Goal: Transaction & Acquisition: Obtain resource

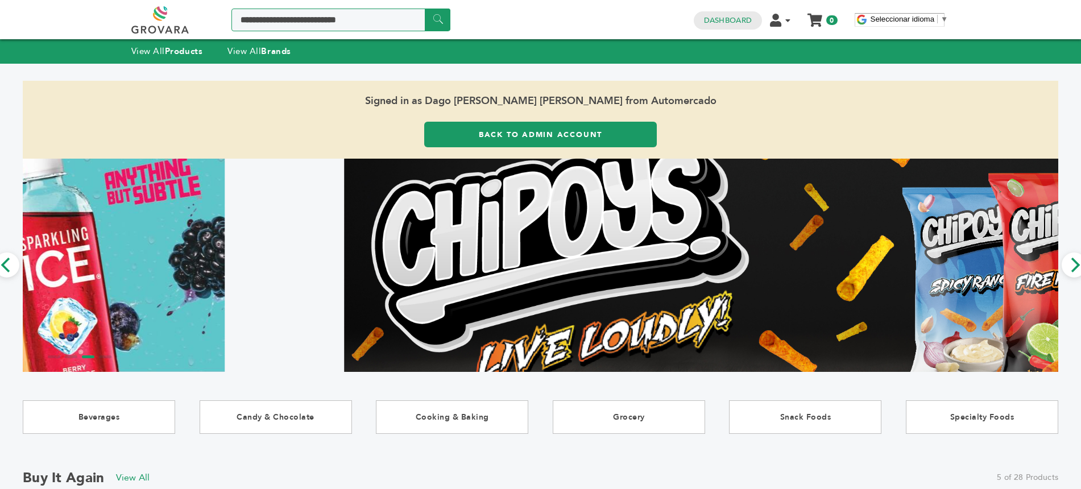
click at [346, 17] on input "Search a product or brand..." at bounding box center [340, 20] width 219 height 23
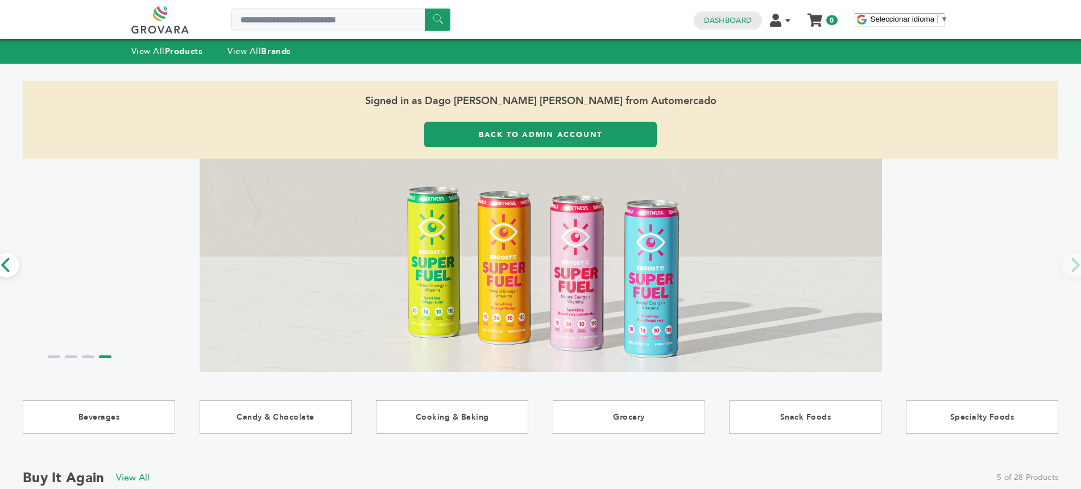
click at [272, 48] on strong "Brands" at bounding box center [276, 50] width 30 height 11
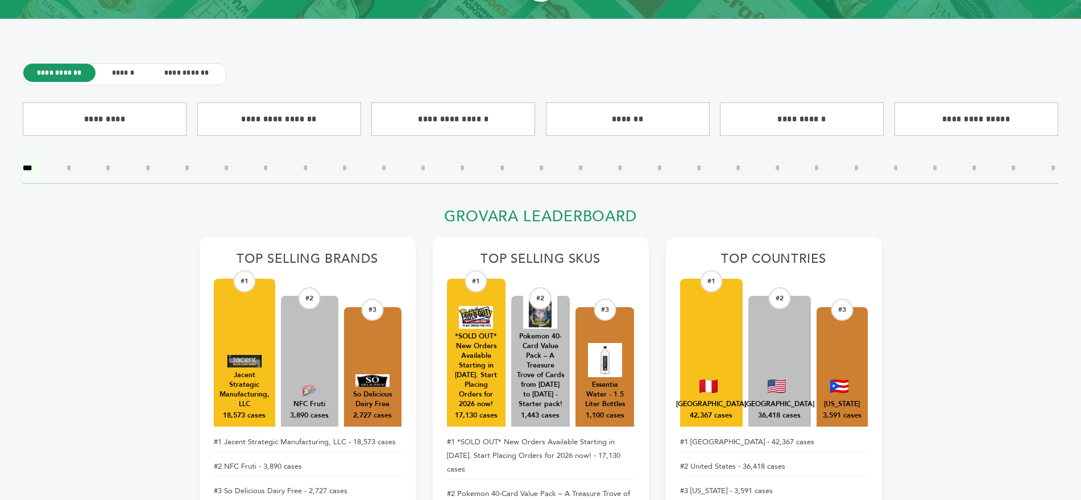
scroll to position [312, 0]
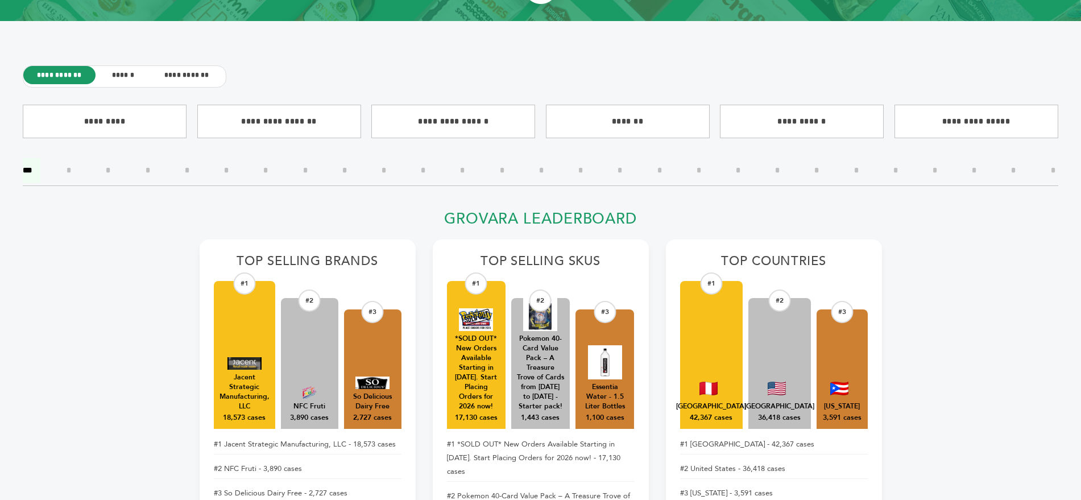
click at [658, 172] on input"] "*" at bounding box center [660, 170] width 22 height 24
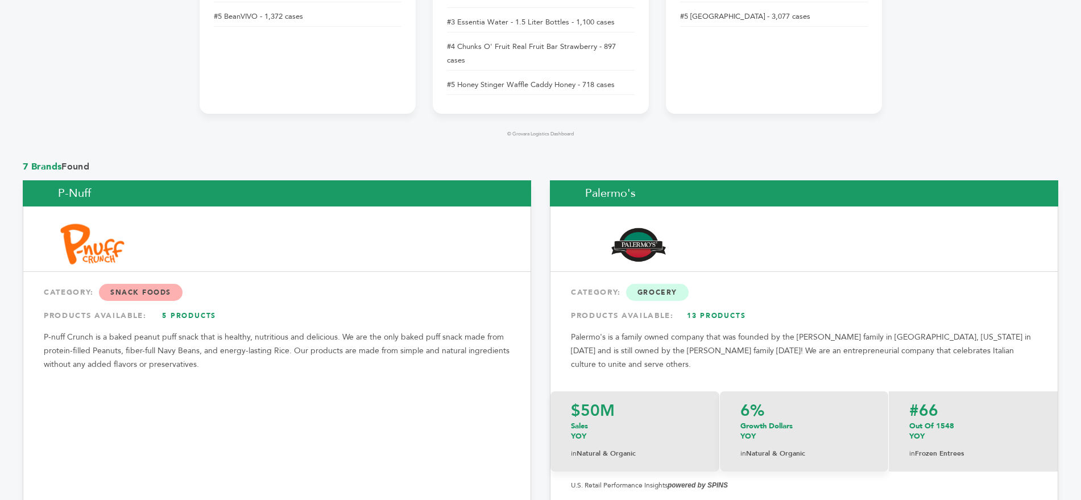
scroll to position [838, 0]
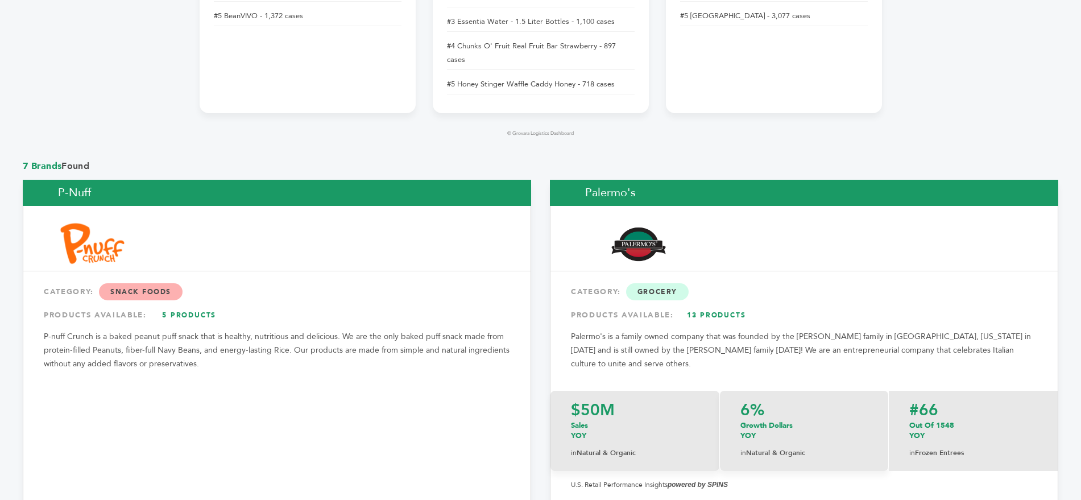
click at [181, 305] on link "5 Products" at bounding box center [190, 315] width 80 height 20
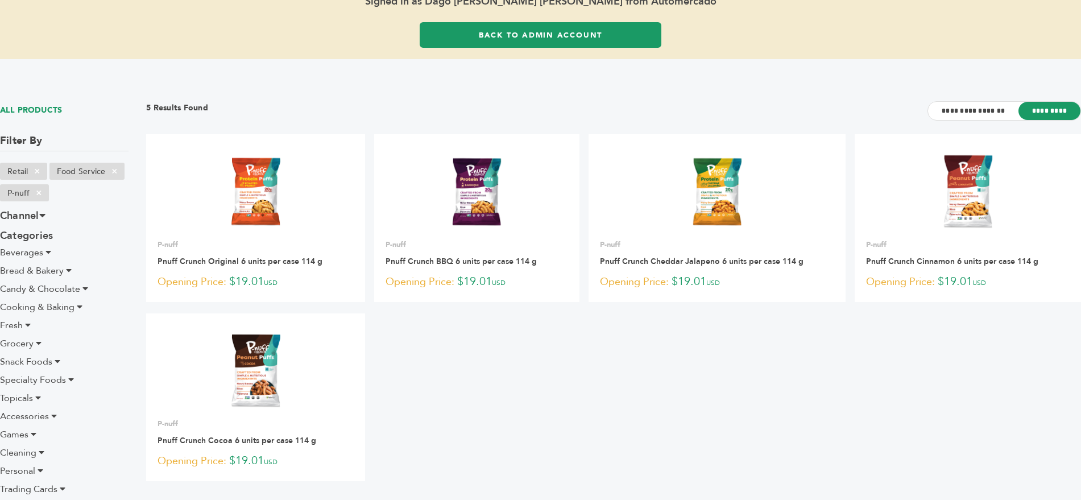
scroll to position [88, 0]
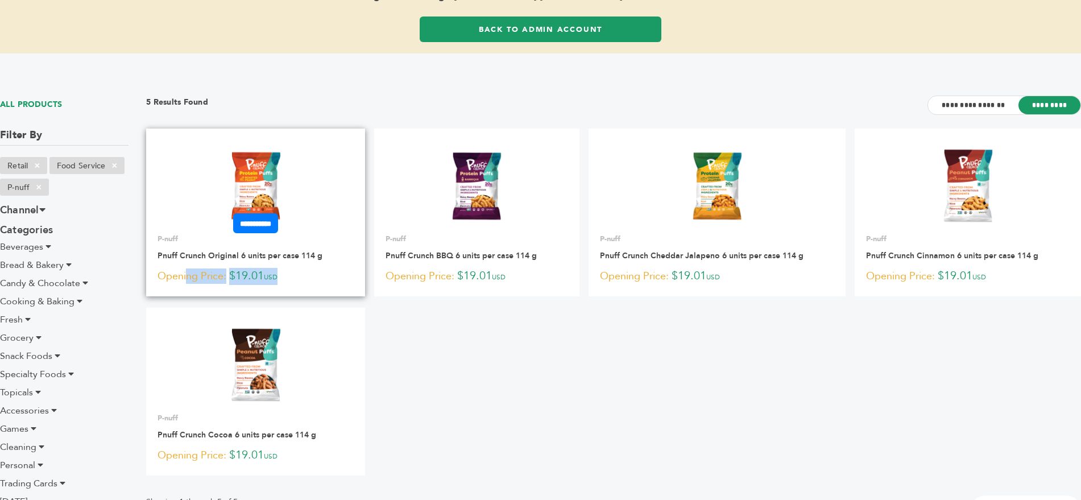
drag, startPoint x: 291, startPoint y: 280, endPoint x: 161, endPoint y: 276, distance: 129.7
click at [161, 276] on p "Opening Price: $19.01 USD" at bounding box center [256, 276] width 196 height 17
click at [248, 166] on img at bounding box center [255, 185] width 82 height 82
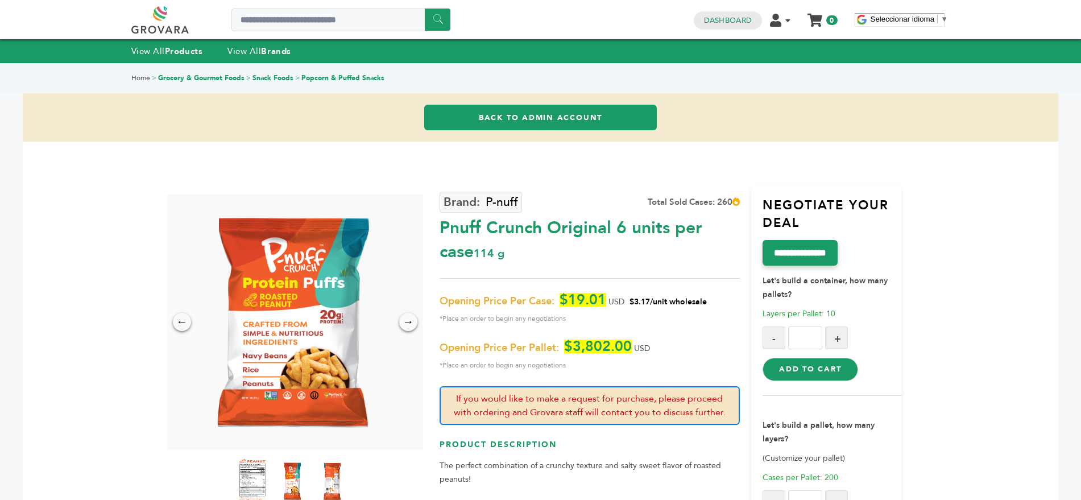
scroll to position [27, 0]
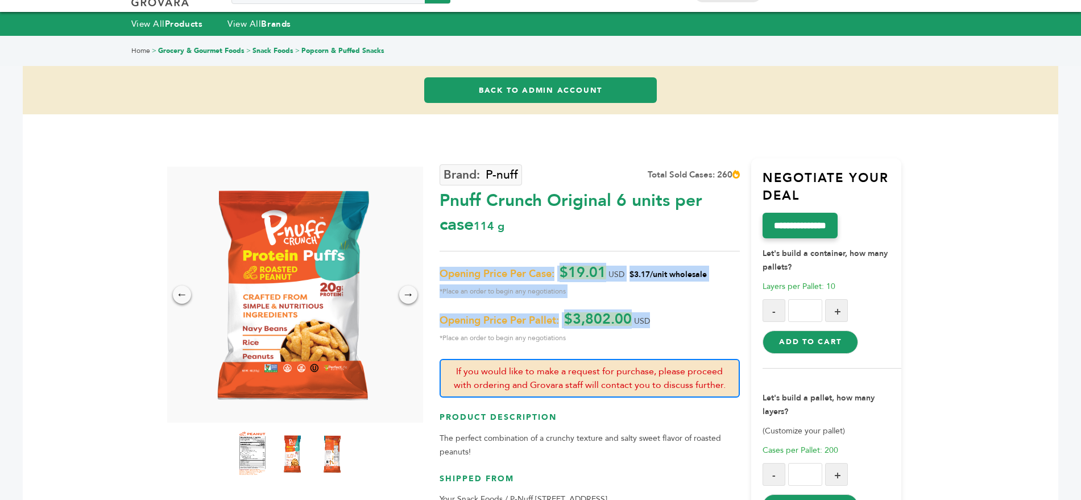
drag, startPoint x: 661, startPoint y: 316, endPoint x: 441, endPoint y: 271, distance: 225.0
click at [441, 271] on div "Opening Price Per Case: $19.01 USD $3.17/unit wholesale *Place an order to begi…" at bounding box center [590, 305] width 300 height 79
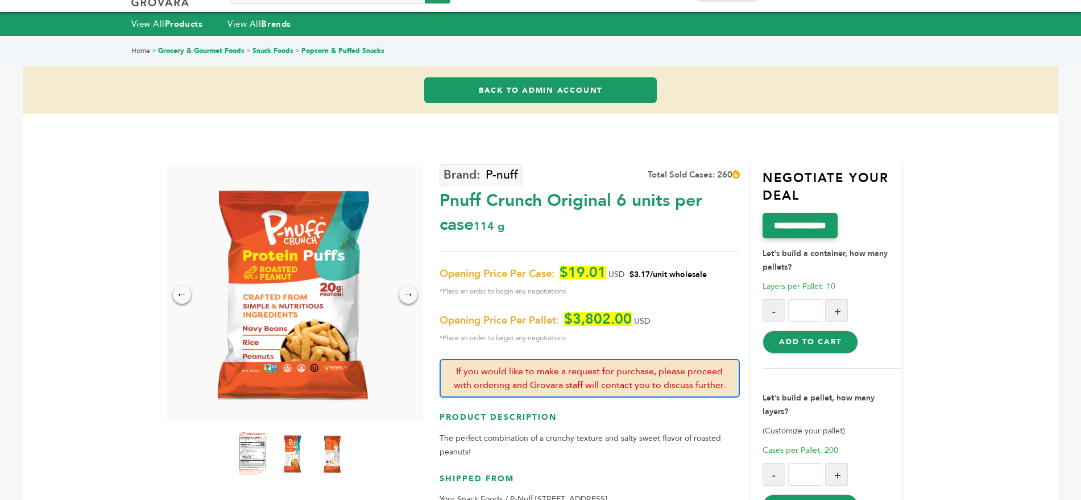
click at [510, 244] on div "P-nuff Total Sold Cases: 260 Pnuff Crunch Original 6 units per case 114 g" at bounding box center [590, 346] width 300 height 376
click at [431, 318] on div "← → ×" at bounding box center [295, 351] width 289 height 368
drag, startPoint x: 441, startPoint y: 320, endPoint x: 557, endPoint y: 320, distance: 116.0
click at [557, 320] on span "Opening Price Per Pallet:" at bounding box center [499, 321] width 119 height 14
click at [629, 244] on div "P-nuff Total Sold Cases: 260 Pnuff Crunch Original 6 units per case 114 g" at bounding box center [590, 346] width 300 height 376
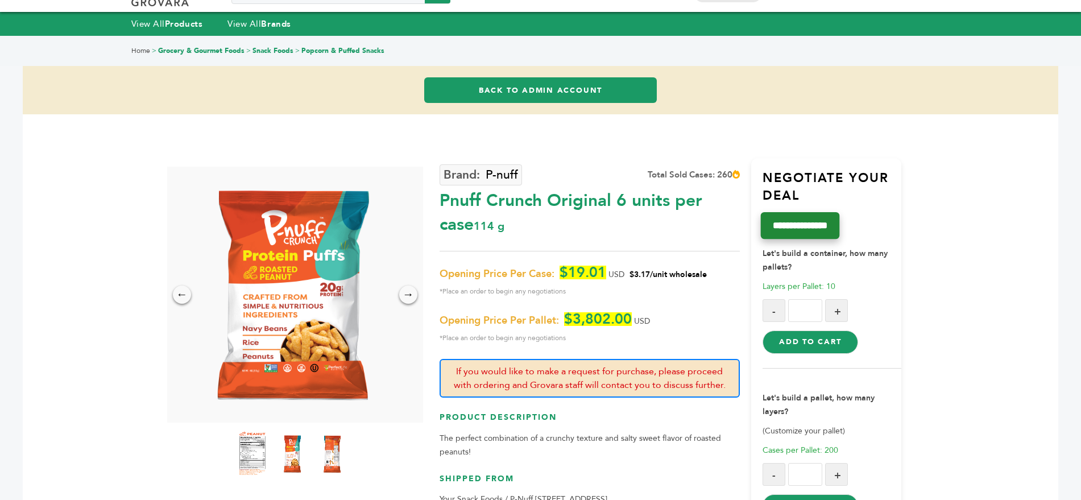
click at [798, 225] on input "**********" at bounding box center [800, 225] width 79 height 27
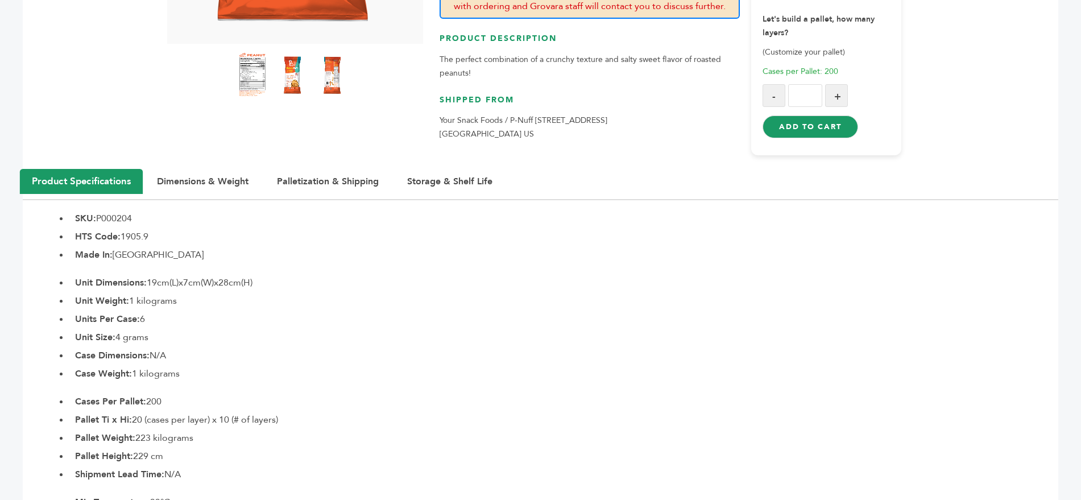
scroll to position [407, 0]
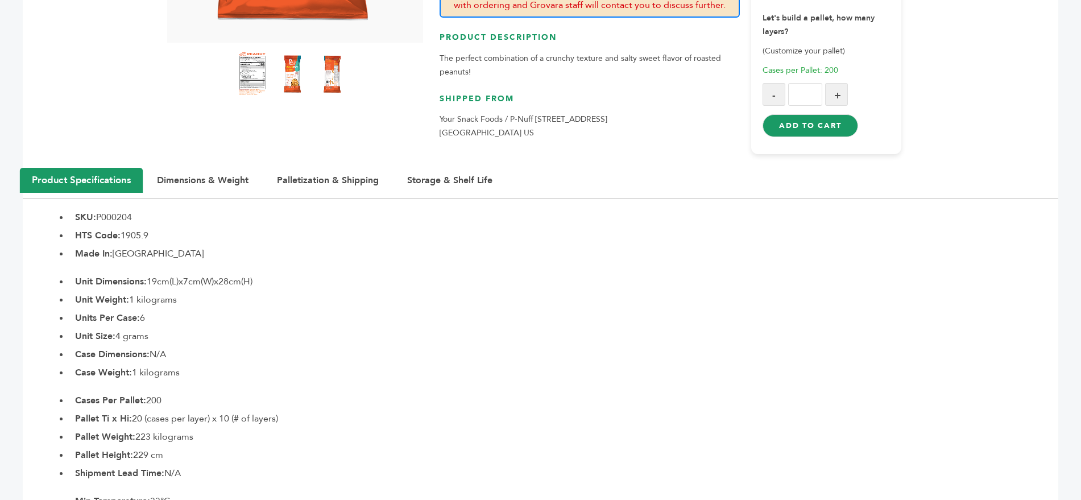
drag, startPoint x: 78, startPoint y: 396, endPoint x: 190, endPoint y: 444, distance: 122.1
click at [190, 444] on ul "Cases Per Pallet: 200 Pallet Ti x Hi: 20 (cases per layer) x 10 (# of layers) P…" at bounding box center [563, 436] width 989 height 86
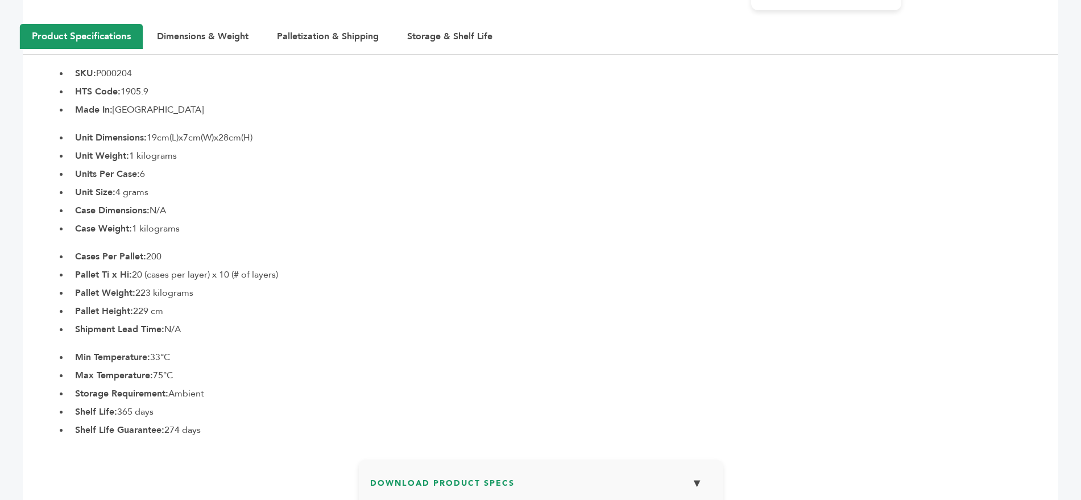
scroll to position [552, 0]
drag, startPoint x: 210, startPoint y: 428, endPoint x: 78, endPoint y: 357, distance: 149.1
click at [78, 357] on ul "Min Temperature: 33°C Max Temperature: 75°C Storage Requirement: Ambient Shelf …" at bounding box center [563, 393] width 989 height 86
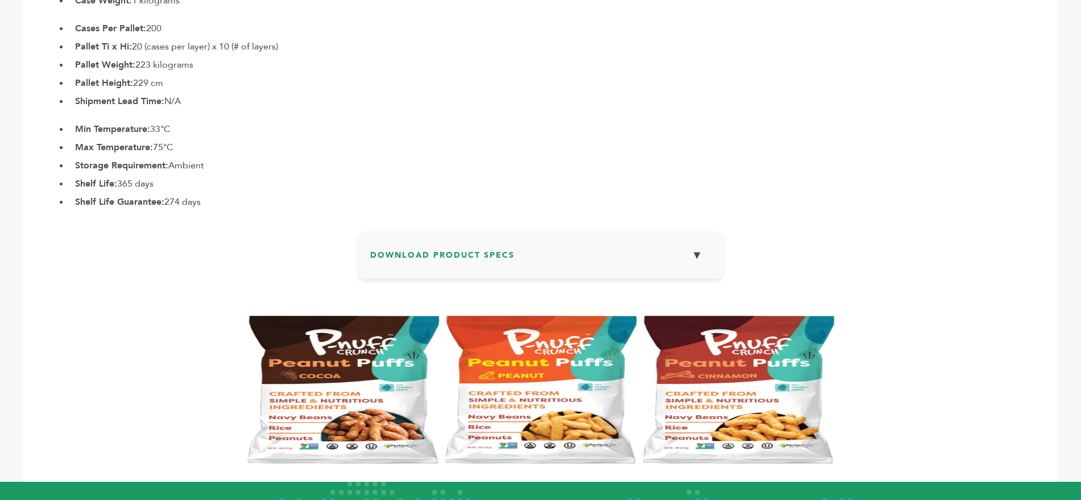
scroll to position [817, 0]
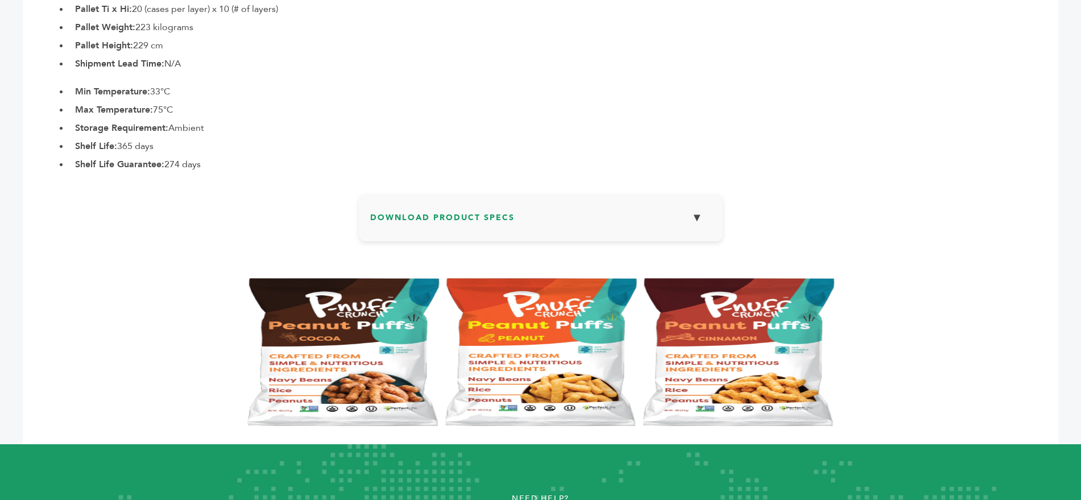
click at [442, 212] on h3 "Download Product Specs ▼" at bounding box center [540, 221] width 341 height 33
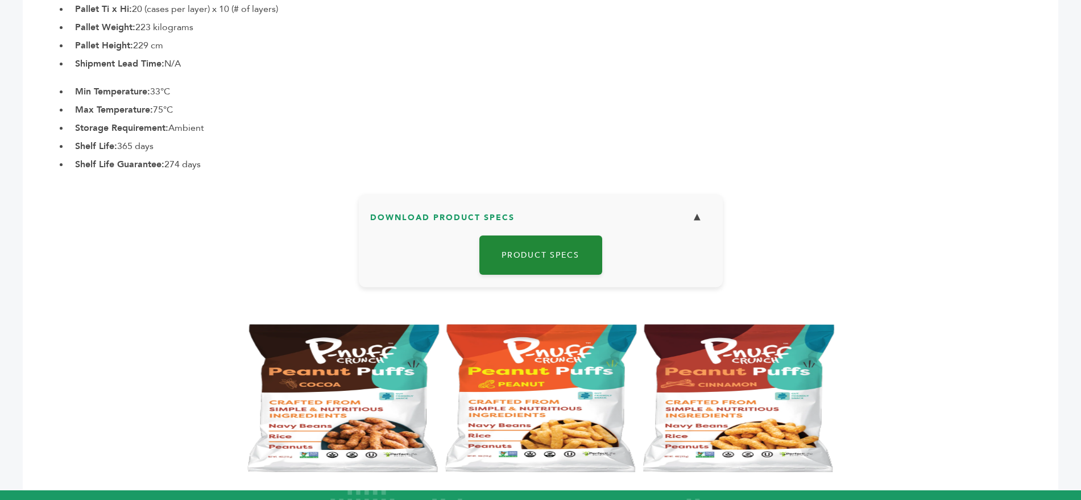
click at [540, 250] on link "Product Specs" at bounding box center [540, 254] width 123 height 39
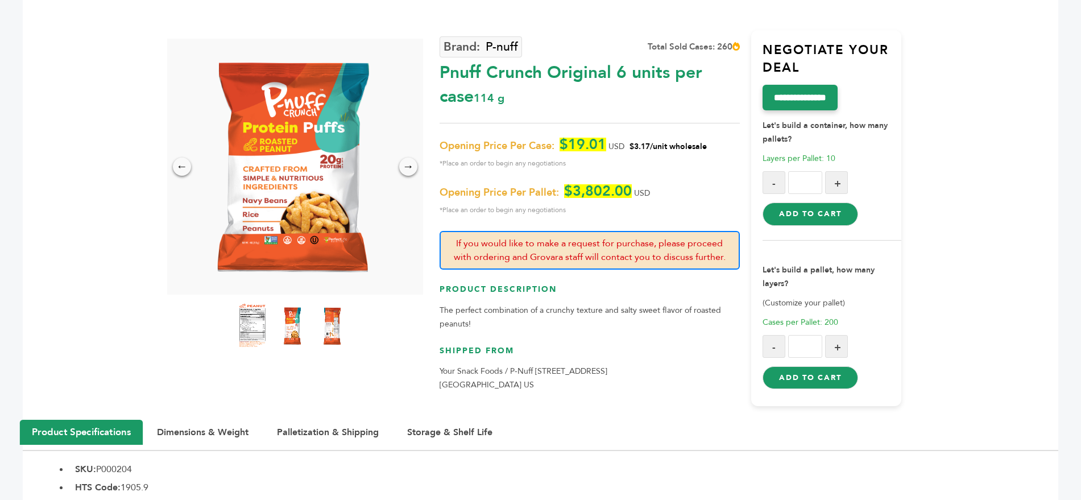
scroll to position [159, 0]
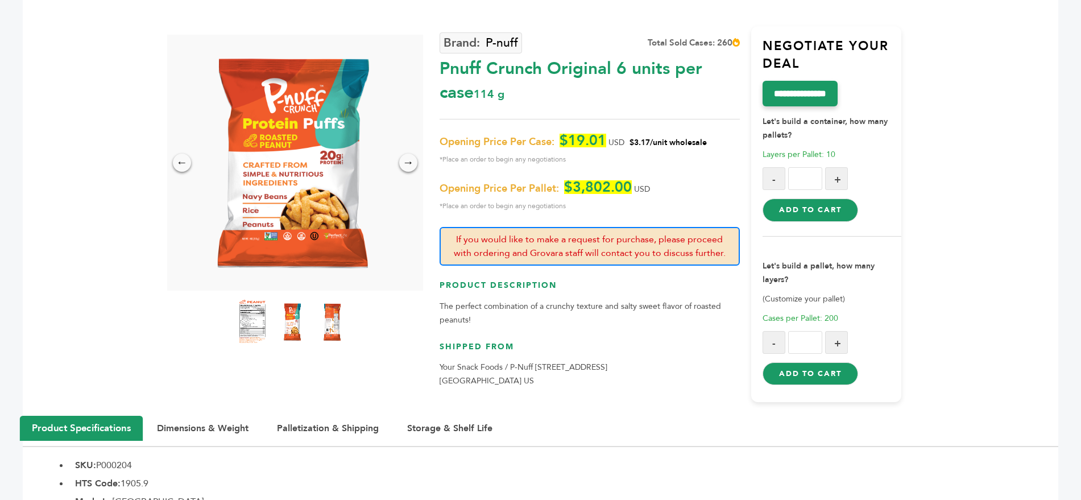
drag, startPoint x: 525, startPoint y: 380, endPoint x: 434, endPoint y: 370, distance: 92.1
click at [434, 370] on div "← → × P-nuff Total Sold Cases: 260 114 g $19.01" at bounding box center [541, 199] width 722 height 434
click at [484, 368] on p "Your Snack Foods / P-Nuff 115 Cross Keys Rd Berlin, NJ 08009 US" at bounding box center [590, 374] width 300 height 27
drag, startPoint x: 519, startPoint y: 382, endPoint x: 439, endPoint y: 370, distance: 81.1
click at [440, 370] on p "Your Snack Foods / P-Nuff 115 Cross Keys Rd Berlin, NJ 08009 US" at bounding box center [590, 374] width 300 height 27
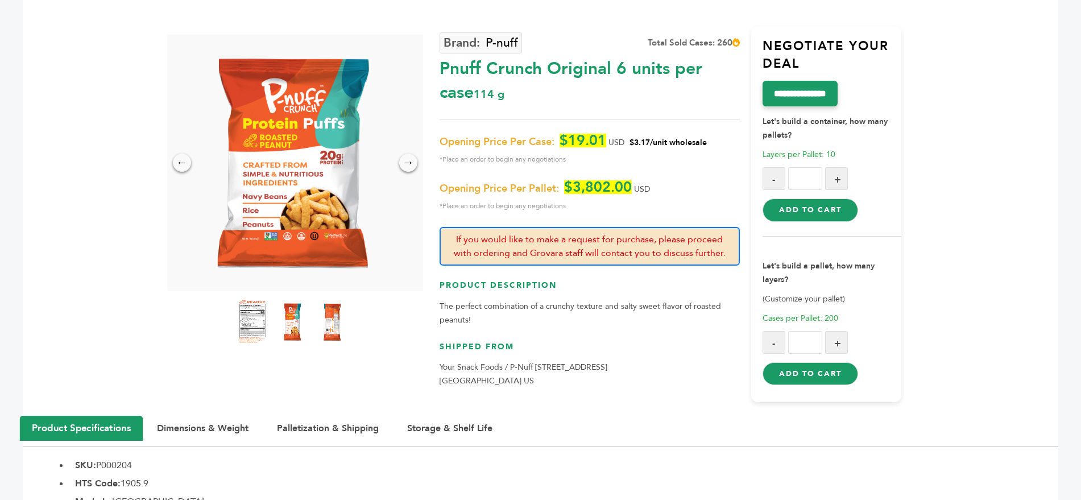
click at [541, 379] on p "Your Snack Foods / P-Nuff 115 Cross Keys Rd Berlin, NJ 08009 US" at bounding box center [590, 374] width 300 height 27
drag, startPoint x: 541, startPoint y: 379, endPoint x: 440, endPoint y: 366, distance: 102.1
click at [440, 366] on p "Your Snack Foods / P-Nuff 115 Cross Keys Rd Berlin, NJ 08009 US" at bounding box center [590, 374] width 300 height 27
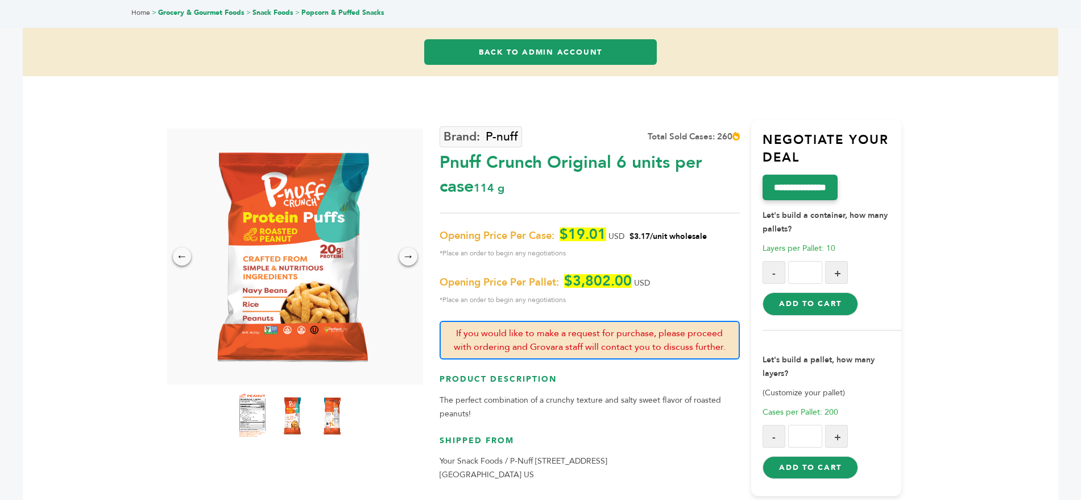
scroll to position [0, 0]
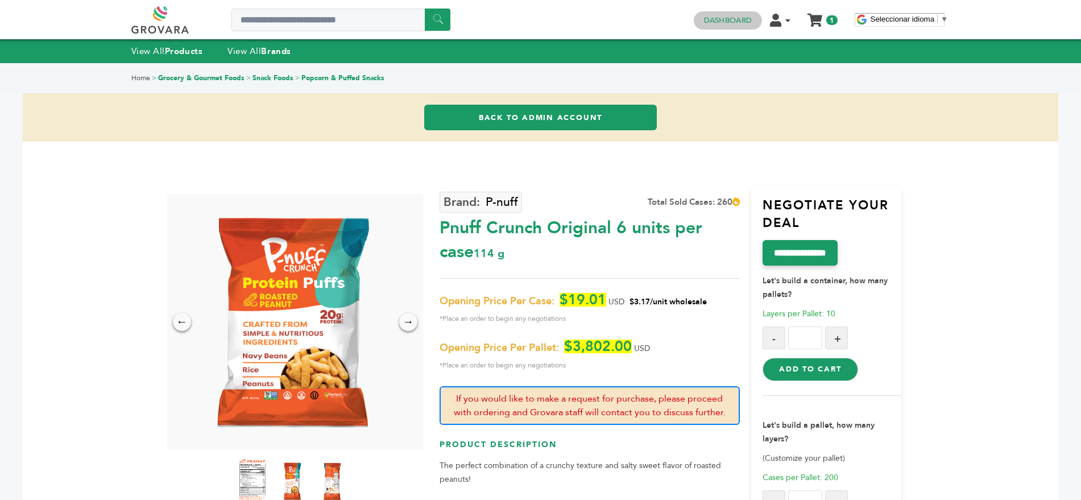
click at [730, 16] on link "Dashboard" at bounding box center [728, 20] width 48 height 10
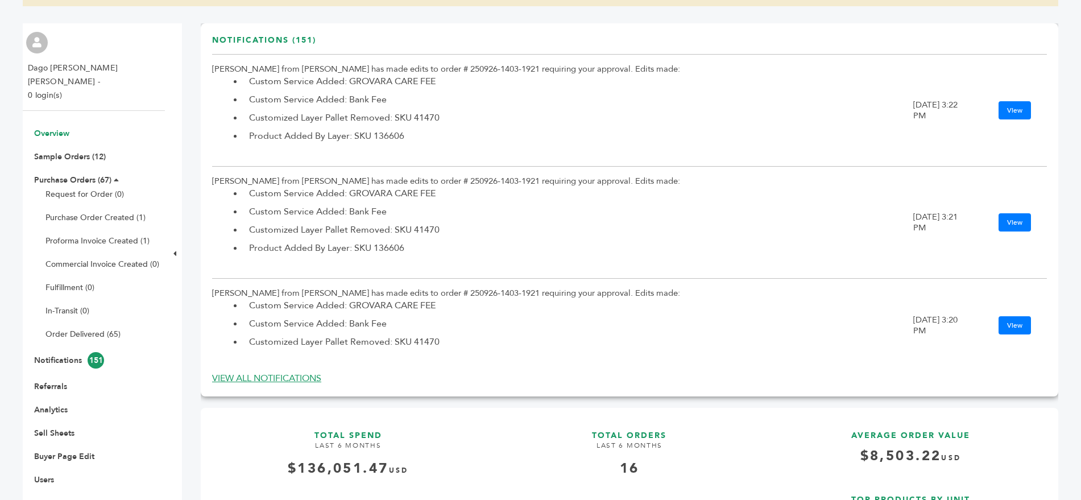
scroll to position [136, 0]
drag, startPoint x: 479, startPoint y: 179, endPoint x: 388, endPoint y: 180, distance: 91.6
click at [388, 180] on td "Gena Diaz from Grovara has made edits to order # 250926-1403-1921 requiring you…" at bounding box center [562, 222] width 701 height 112
drag, startPoint x: 636, startPoint y: 181, endPoint x: 591, endPoint y: 183, distance: 45.5
click at [591, 183] on td "Gena Diaz from Grovara has made edits to order # 250926-1403-1921 requiring you…" at bounding box center [562, 222] width 701 height 112
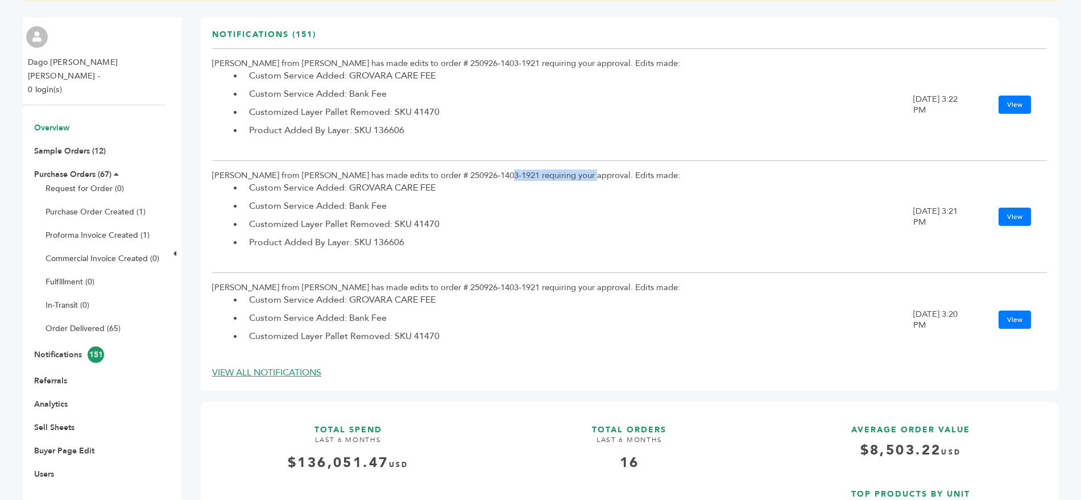
scroll to position [139, 0]
click at [47, 171] on link "Purchase Orders (67)" at bounding box center [72, 176] width 77 height 11
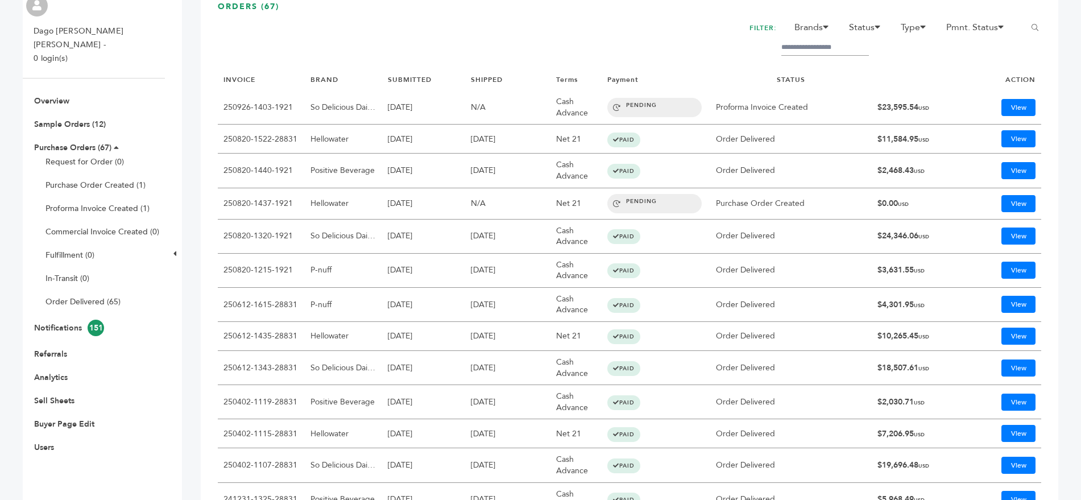
scroll to position [169, 0]
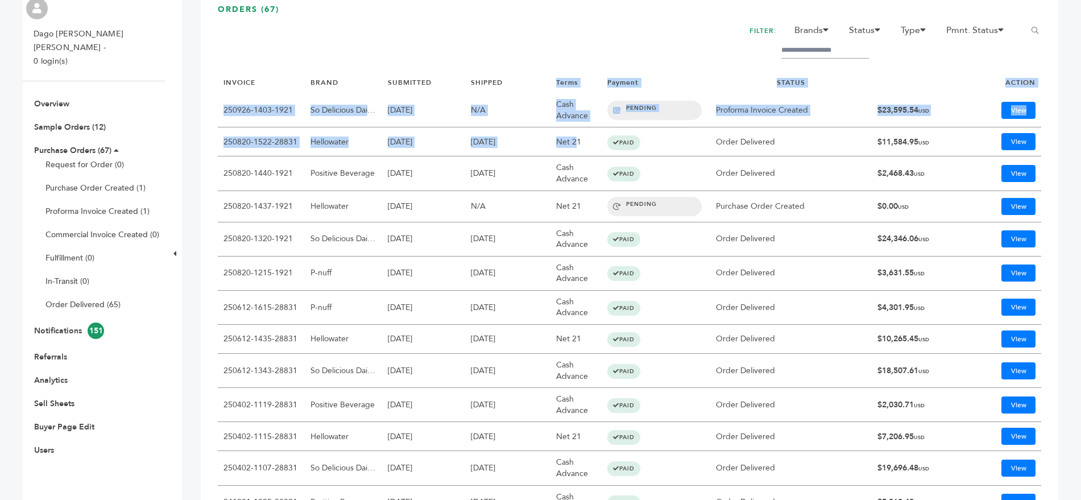
drag, startPoint x: 554, startPoint y: 82, endPoint x: 578, endPoint y: 133, distance: 56.2
click at [578, 133] on tbody "INVOICE BRAND SUBMITTED SHIPPED Terms Payment STATUS ACTION 250926-1403-1921 So…" at bounding box center [629, 480] width 823 height 816
click at [571, 111] on td "Cash Advance" at bounding box center [575, 110] width 51 height 34
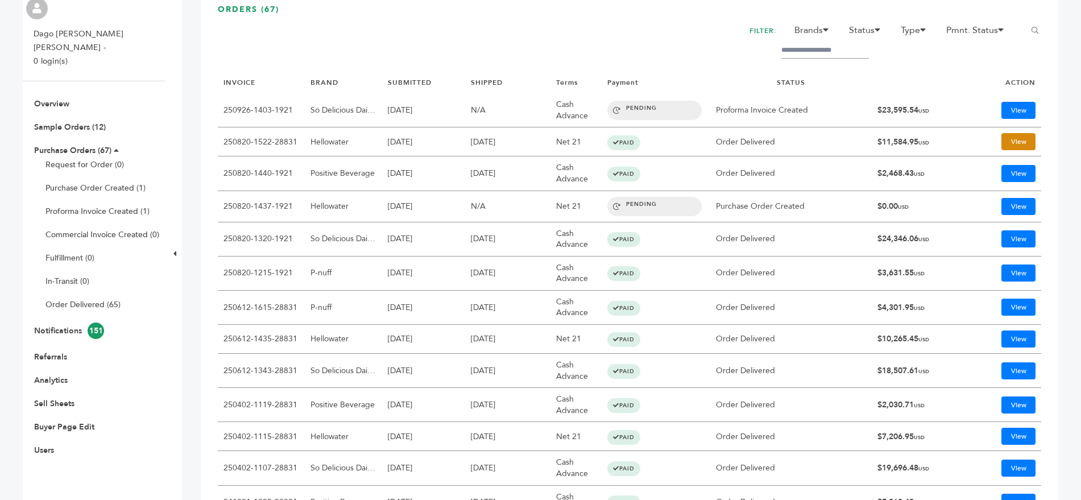
click at [1011, 142] on link "View" at bounding box center [1018, 141] width 34 height 17
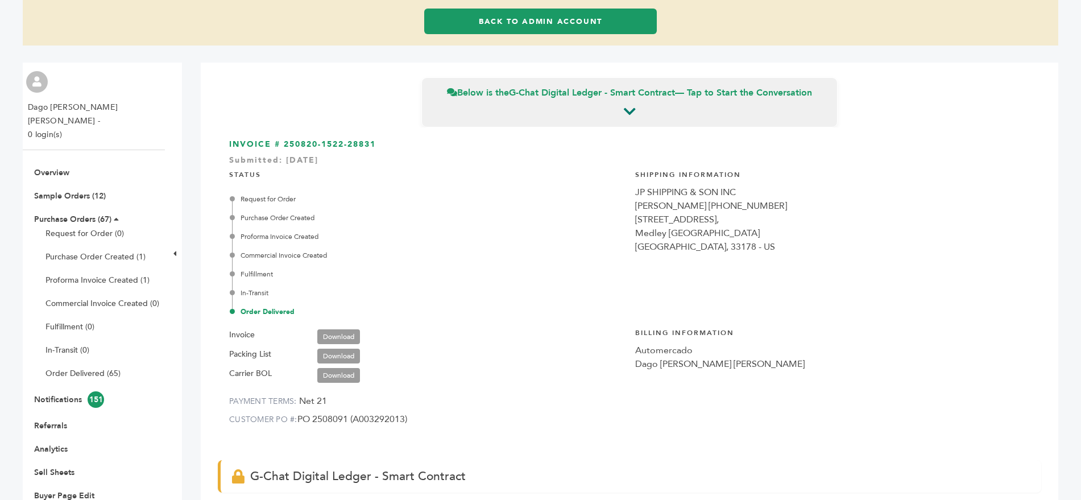
scroll to position [97, 0]
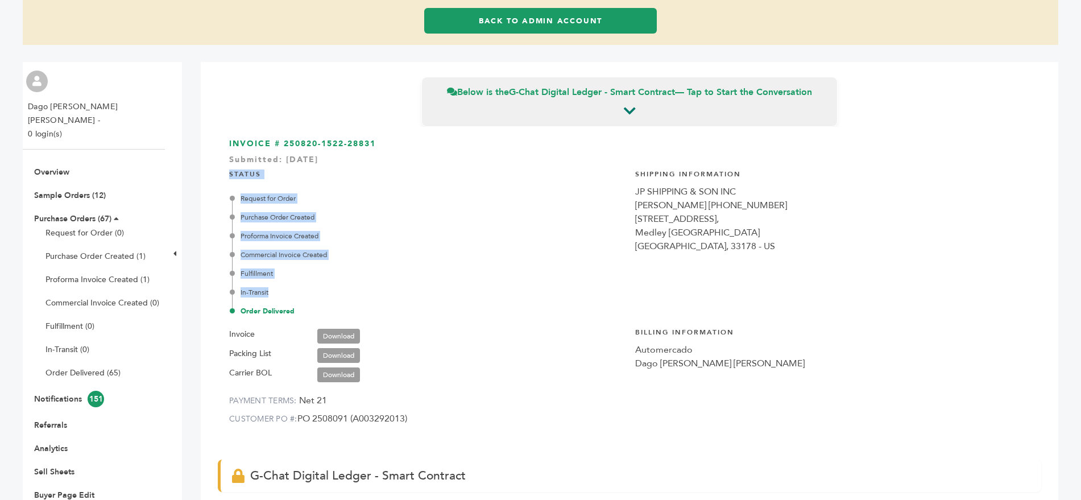
drag, startPoint x: 228, startPoint y: 170, endPoint x: 315, endPoint y: 291, distance: 149.1
click at [315, 291] on div "INVOICE # 250820-1522-28831 Submitted: 20/Aug/2025 STATUS Request for Order Pur…" at bounding box center [629, 287] width 823 height 321
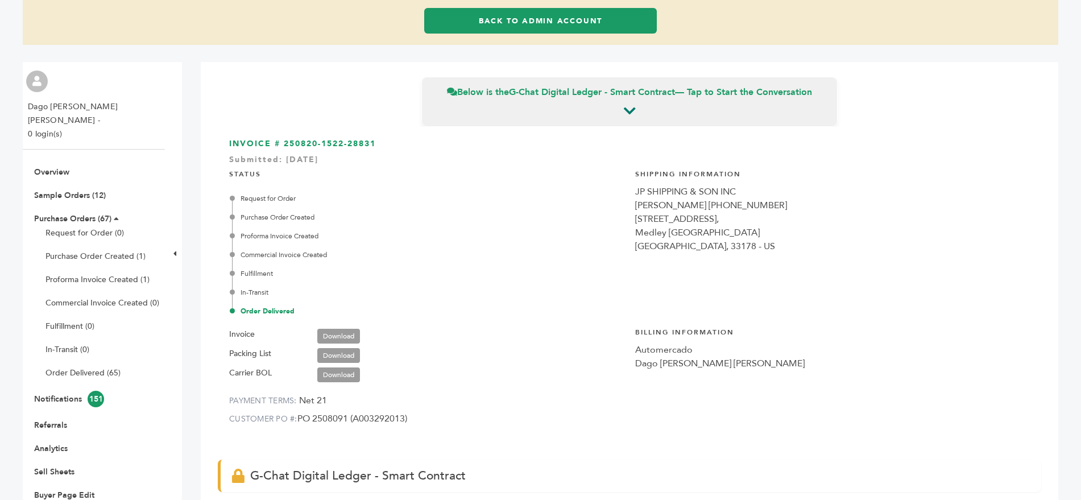
click at [622, 150] on h3 "INVOICE # 250820-1522-28831 Submitted: 20/Aug/2025" at bounding box center [629, 143] width 801 height 11
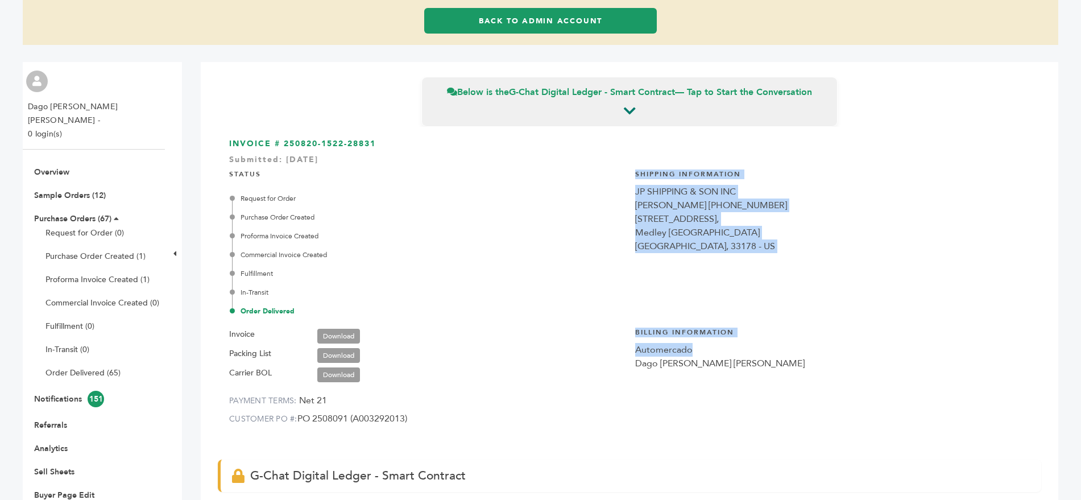
drag, startPoint x: 630, startPoint y: 173, endPoint x: 734, endPoint y: 346, distance: 201.8
click at [734, 346] on div "INVOICE # 250820-1522-28831 Submitted: 20/Aug/2025 STATUS Request for Order Pur…" at bounding box center [629, 287] width 823 height 321
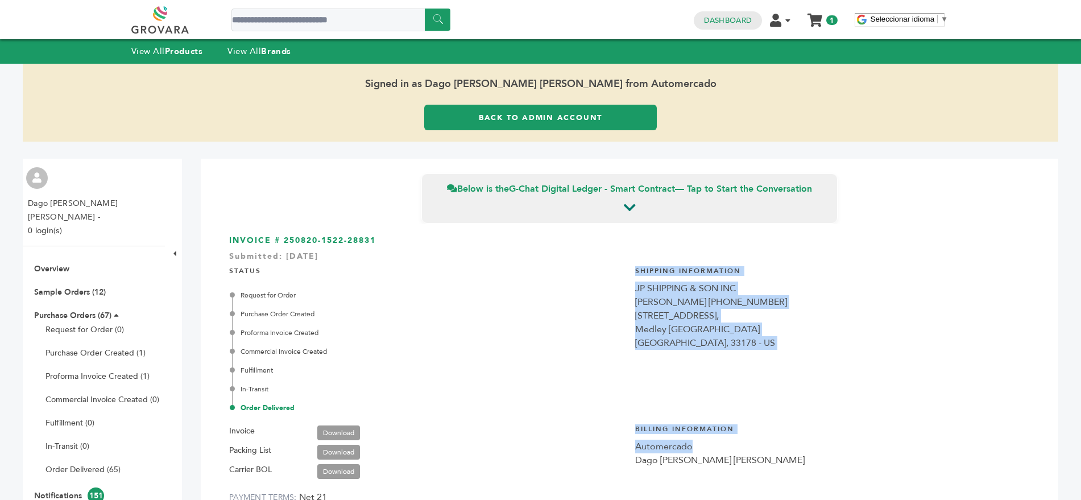
click at [712, 332] on div "Medley FL" at bounding box center [832, 329] width 395 height 14
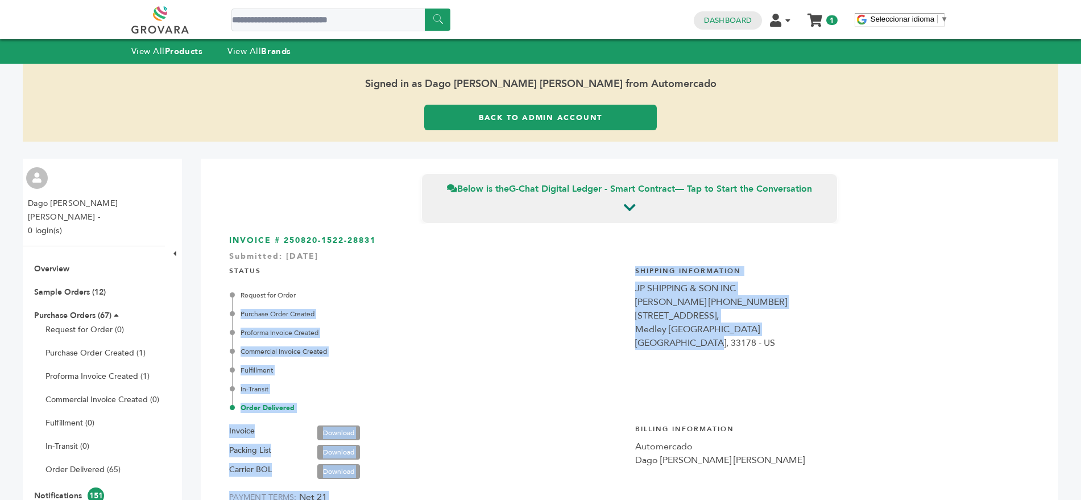
drag, startPoint x: 712, startPoint y: 337, endPoint x: 616, endPoint y: 285, distance: 108.9
click at [616, 285] on div "INVOICE # 250820-1522-28831 Submitted: 20/Aug/2025 STATUS Request for Order Pur…" at bounding box center [629, 383] width 823 height 321
click at [821, 339] on div "USA, 33178 - US" at bounding box center [832, 343] width 395 height 14
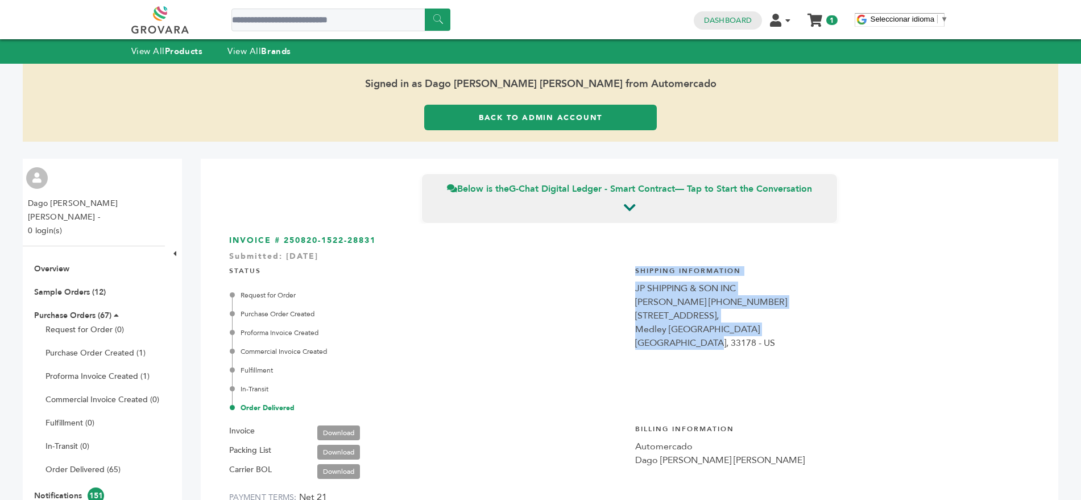
drag, startPoint x: 632, startPoint y: 271, endPoint x: 732, endPoint y: 342, distance: 123.1
click at [732, 342] on div "Shipping Information JP SHIPPING & SON INC Leonard Perez 305-591-8255 11600 NW …" at bounding box center [832, 331] width 395 height 147
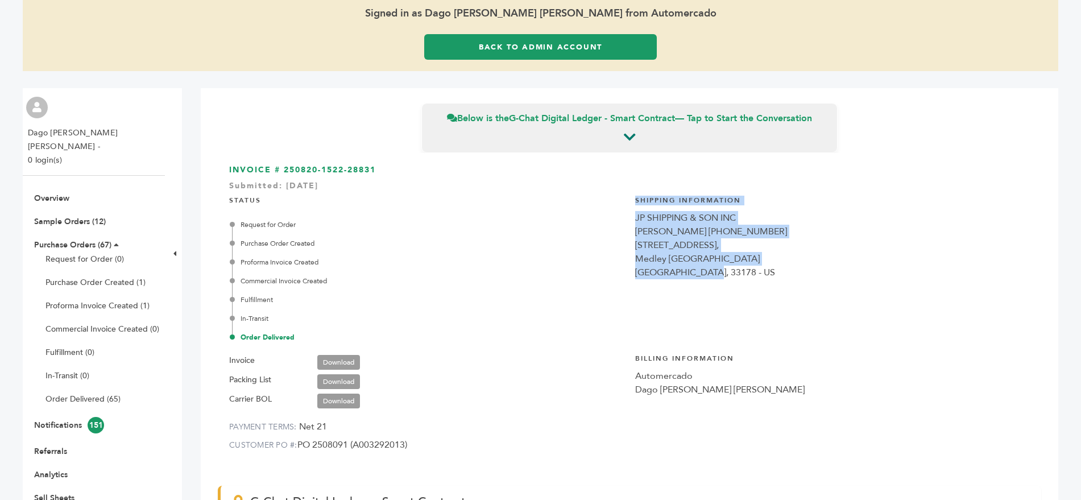
scroll to position [73, 0]
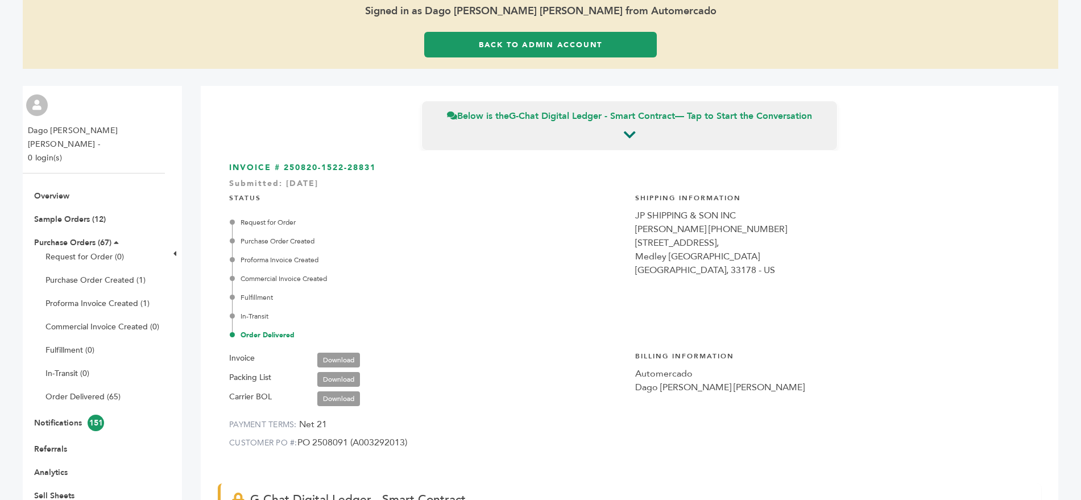
click at [226, 357] on div "INVOICE # 250820-1522-28831 Submitted: 20/Aug/2025 STATUS Request for Order Pur…" at bounding box center [629, 311] width 823 height 321
drag, startPoint x: 226, startPoint y: 357, endPoint x: 257, endPoint y: 362, distance: 31.2
click at [257, 362] on div "INVOICE # 250820-1522-28831 Submitted: 20/Aug/2025 STATUS Request for Order Pur…" at bounding box center [629, 311] width 823 height 321
click at [330, 355] on link "Download" at bounding box center [338, 360] width 43 height 15
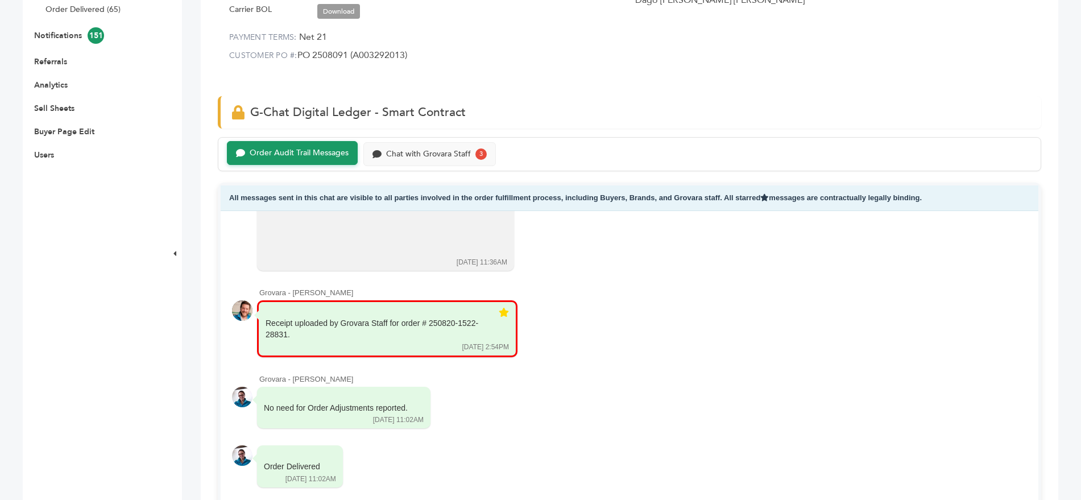
scroll to position [466, 0]
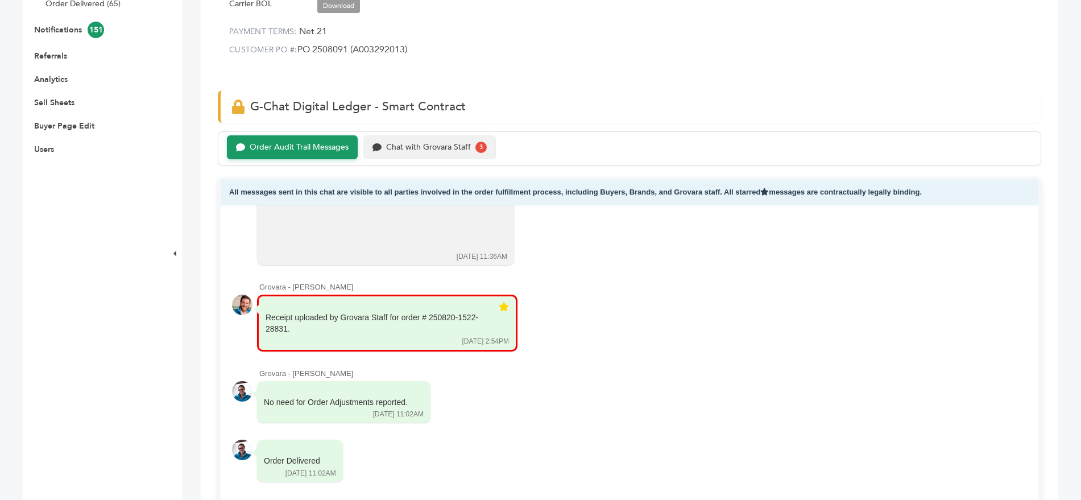
click at [433, 145] on div "Chat with Grovara Staff" at bounding box center [428, 148] width 85 height 10
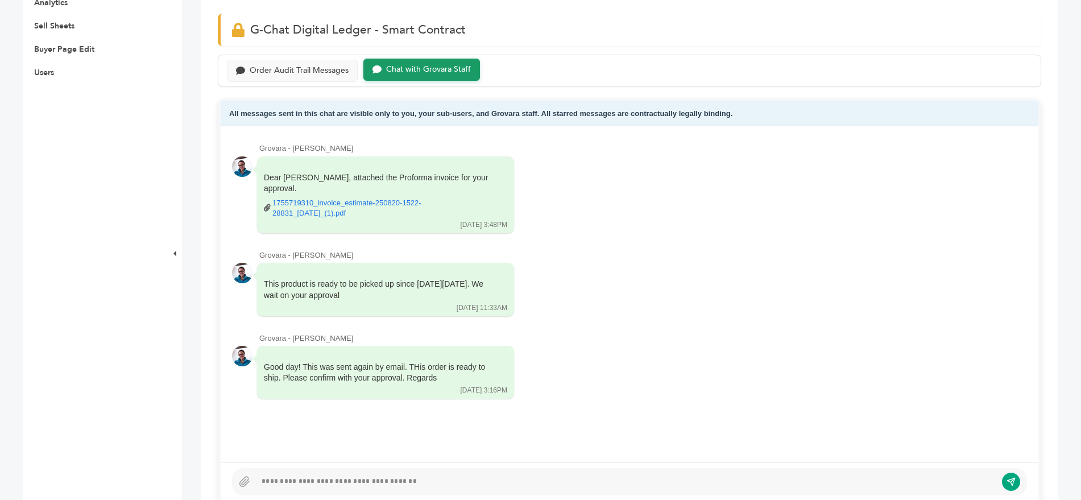
scroll to position [555, 0]
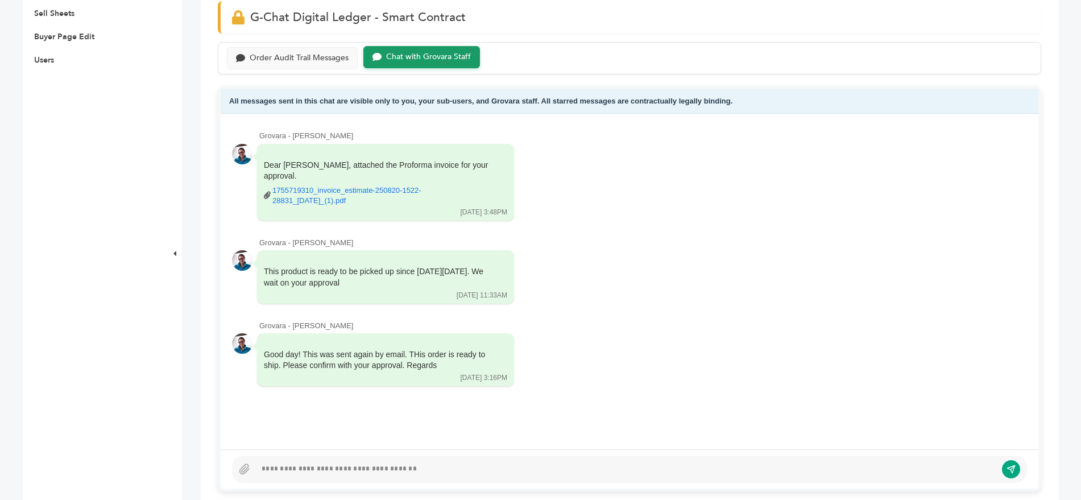
click at [344, 473] on div at bounding box center [626, 469] width 740 height 14
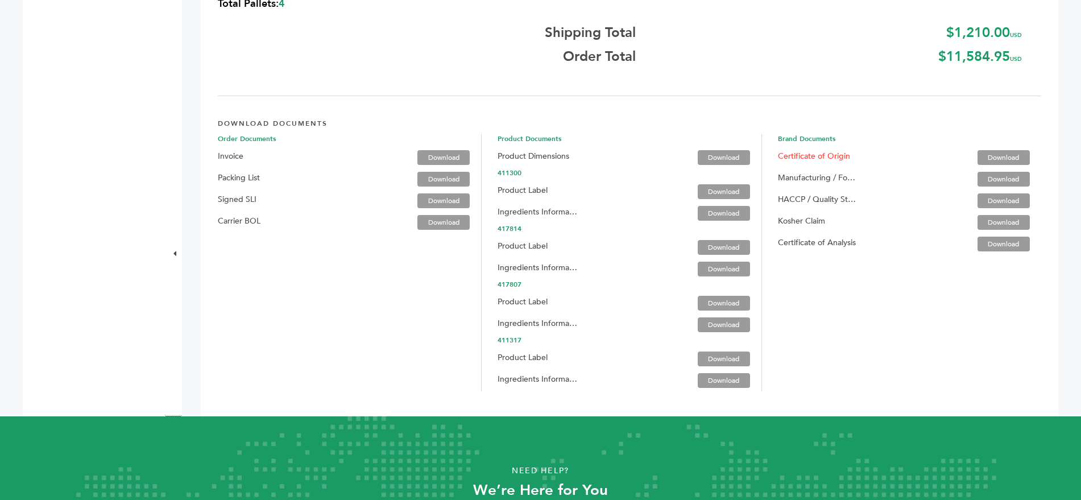
scroll to position [2013, 0]
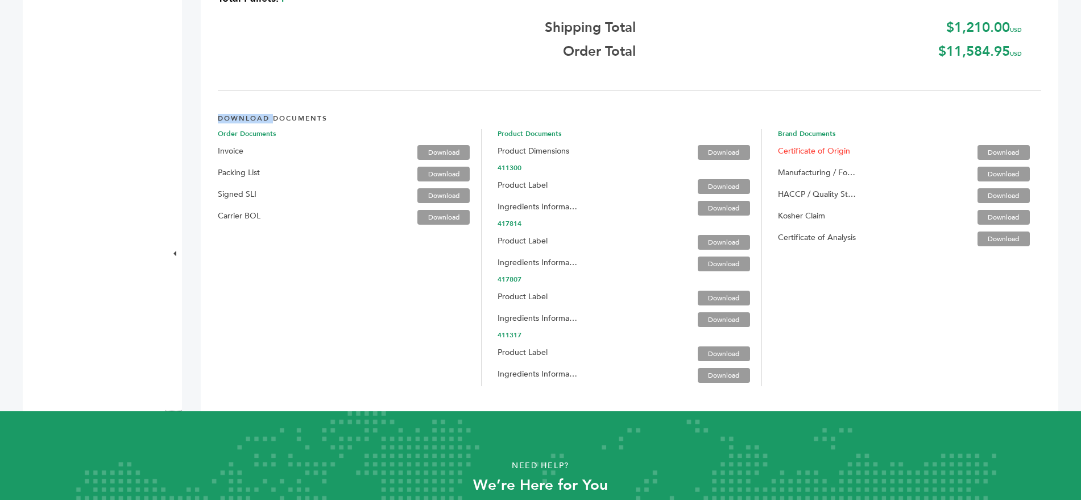
drag, startPoint x: 216, startPoint y: 117, endPoint x: 272, endPoint y: 122, distance: 57.1
drag, startPoint x: 210, startPoint y: 141, endPoint x: 316, endPoint y: 216, distance: 129.7
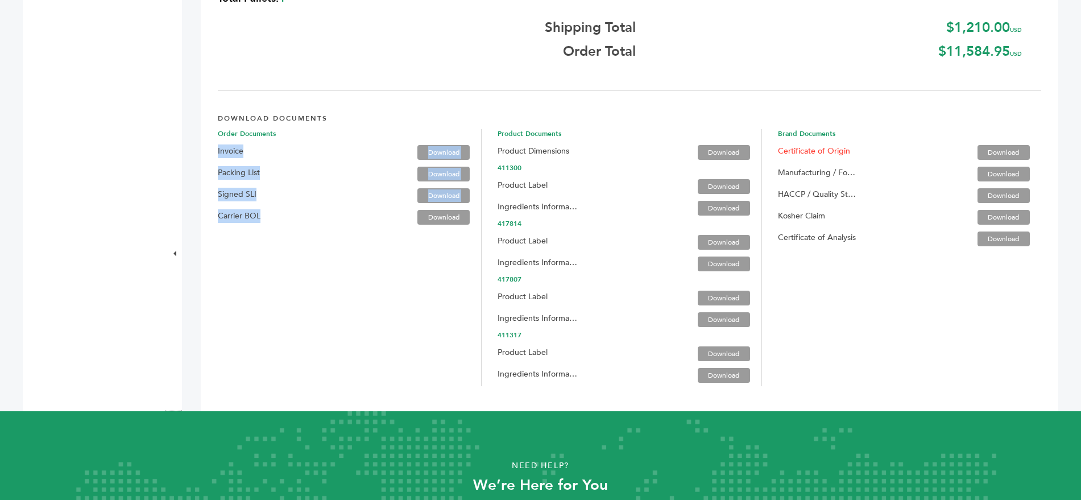
click at [703, 150] on link "Download" at bounding box center [724, 152] width 52 height 15
drag, startPoint x: 771, startPoint y: 134, endPoint x: 831, endPoint y: 140, distance: 60.5
click at [831, 140] on div "Brand Documents Certificate of Origin Download Manufacturing / Food and Safety …" at bounding box center [909, 257] width 263 height 257
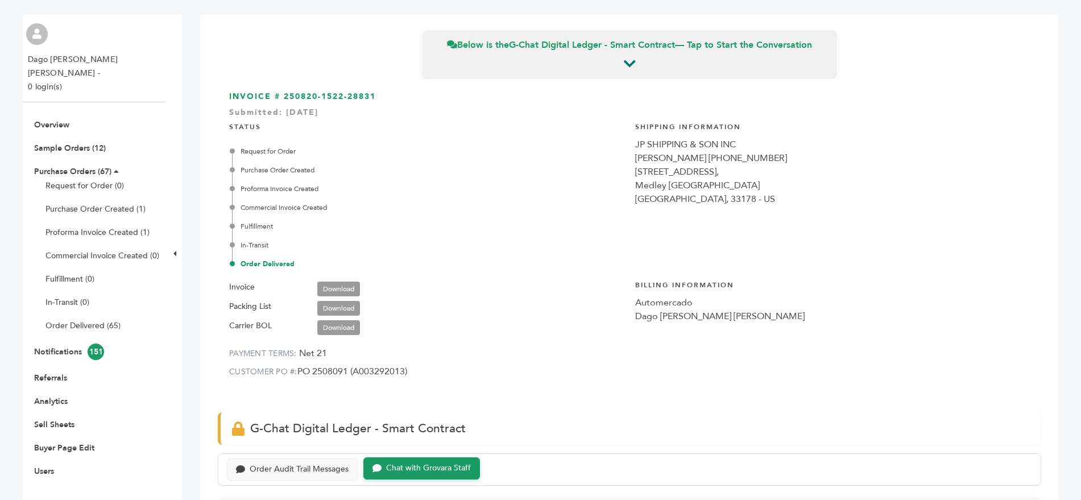
scroll to position [145, 0]
click at [482, 162] on div "Request for Order Purchase Order Created Proforma Invoice Created Commercial In…" at bounding box center [428, 206] width 392 height 123
click at [47, 371] on link "Referrals" at bounding box center [50, 376] width 33 height 11
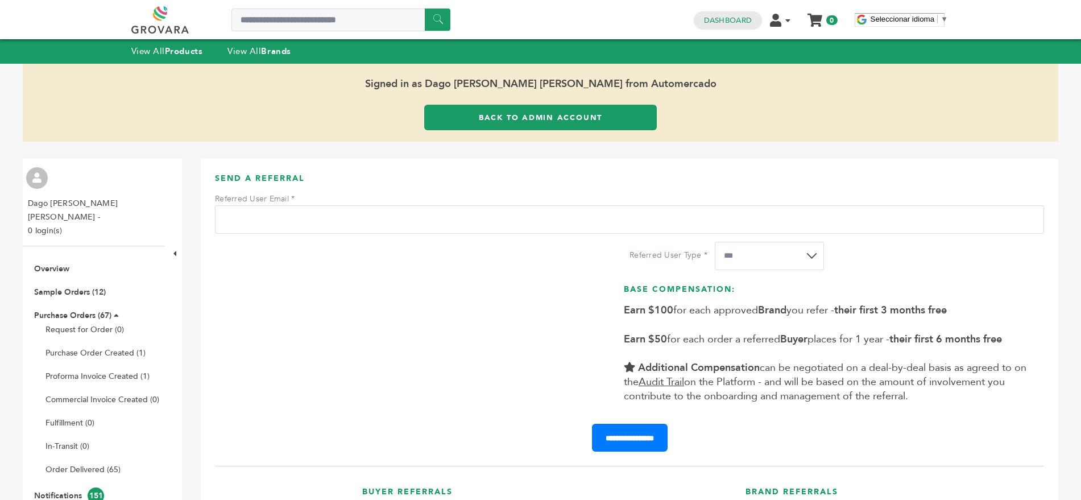
click at [764, 258] on select "**********" at bounding box center [769, 256] width 109 height 28
select select "*"
click at [715, 242] on select "**********" at bounding box center [769, 256] width 109 height 28
click at [382, 223] on input "Referred User Email" at bounding box center [629, 219] width 829 height 28
paste input "**********"
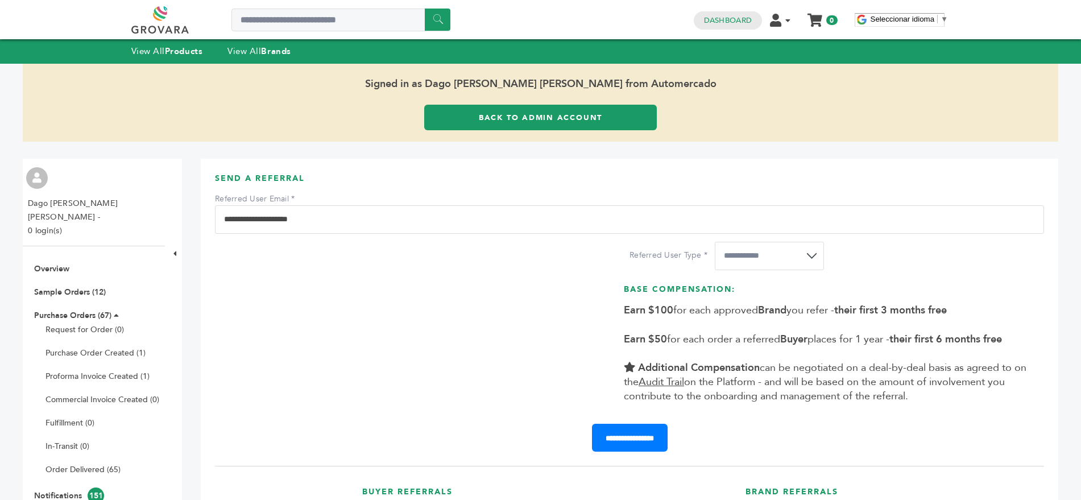
scroll to position [10, 0]
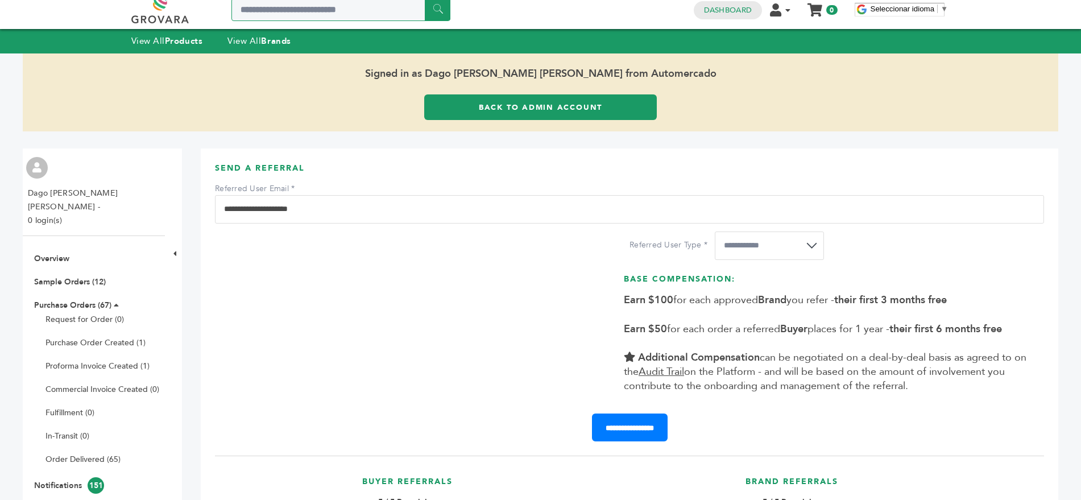
type input "**********"
click at [612, 426] on input "**********" at bounding box center [630, 427] width 76 height 28
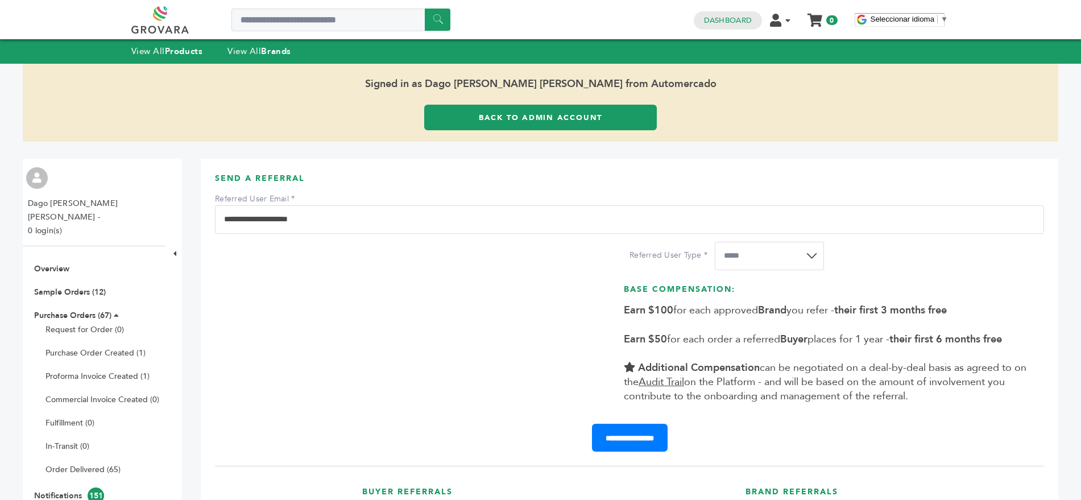
click at [487, 329] on div "**********" at bounding box center [629, 326] width 829 height 168
click at [550, 118] on link "Back to Admin Account" at bounding box center [540, 118] width 232 height 26
